Goal: Communication & Community: Ask a question

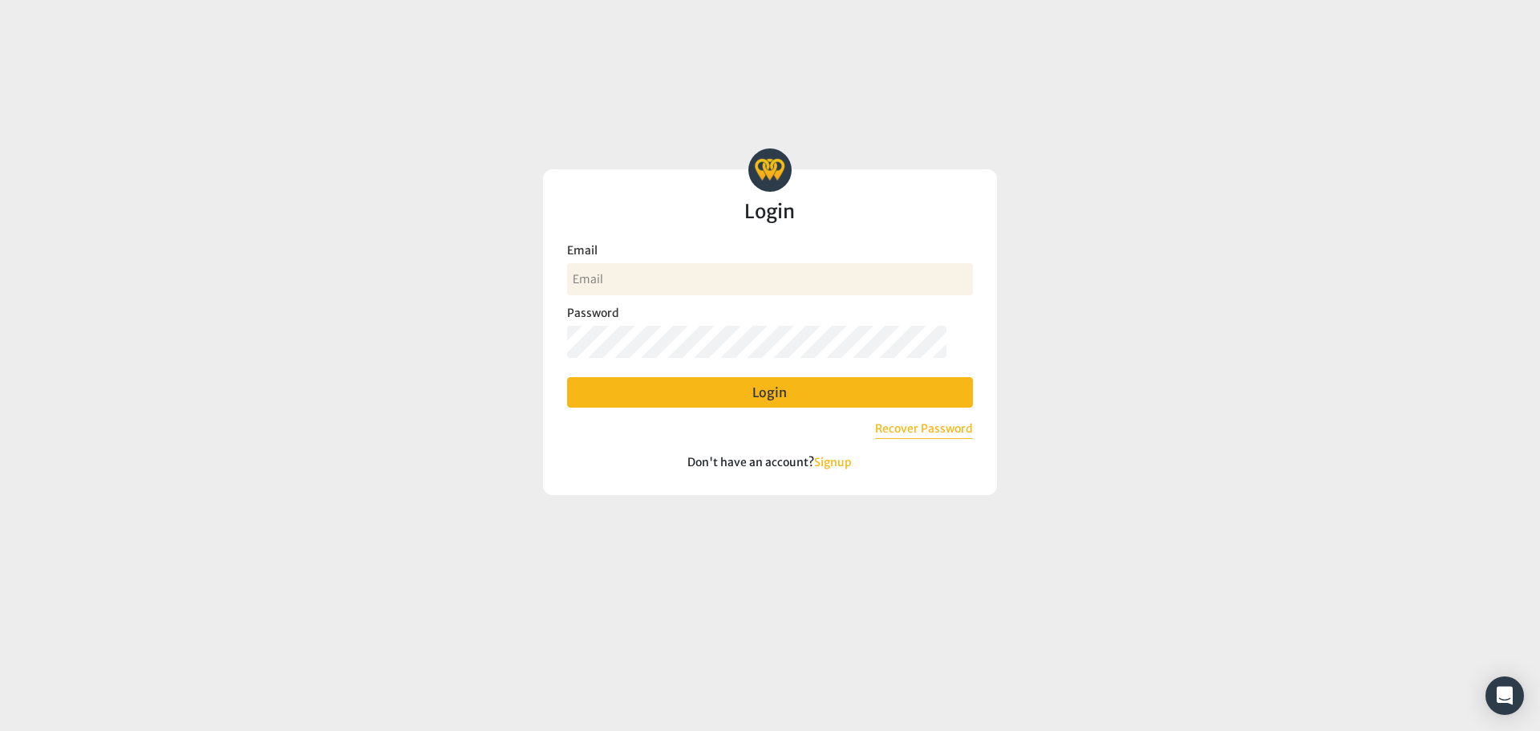
type input "[EMAIL_ADDRESS][DOMAIN_NAME]"
click at [803, 391] on button "Login" at bounding box center [770, 392] width 406 height 30
